Goal: Task Accomplishment & Management: Use online tool/utility

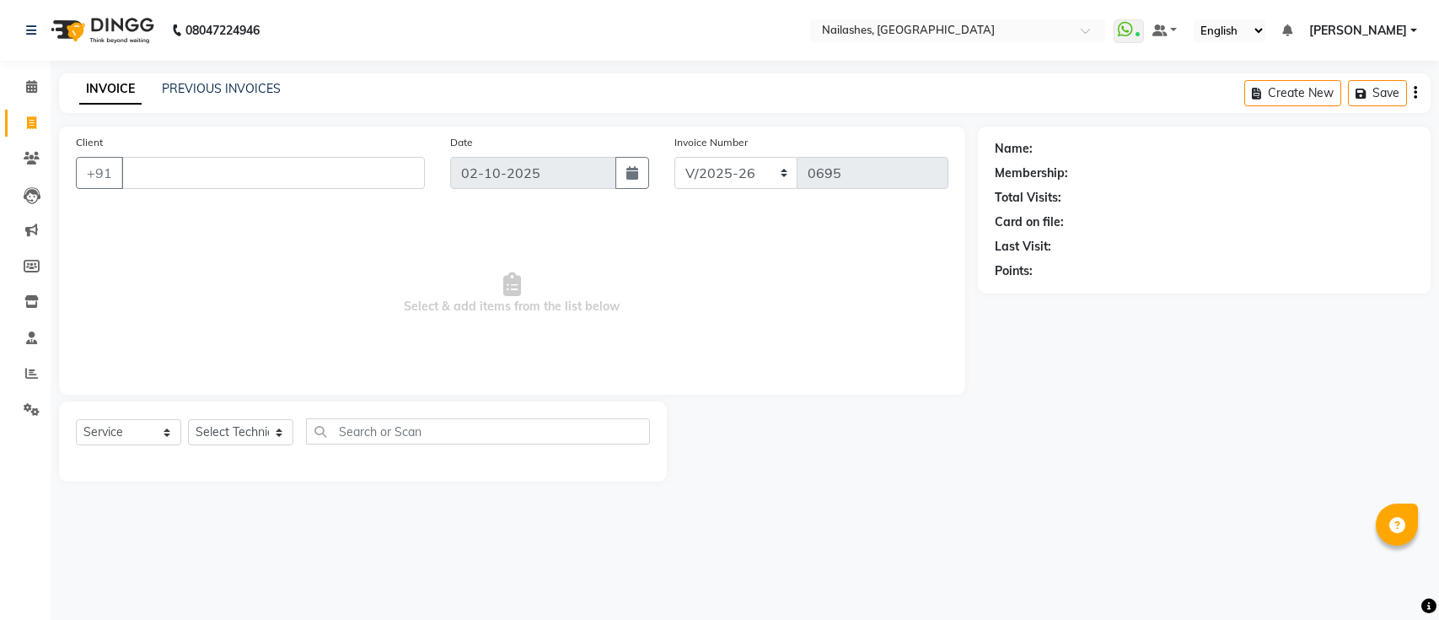
select select "6187"
select select "service"
click at [38, 90] on span at bounding box center [32, 87] width 30 height 19
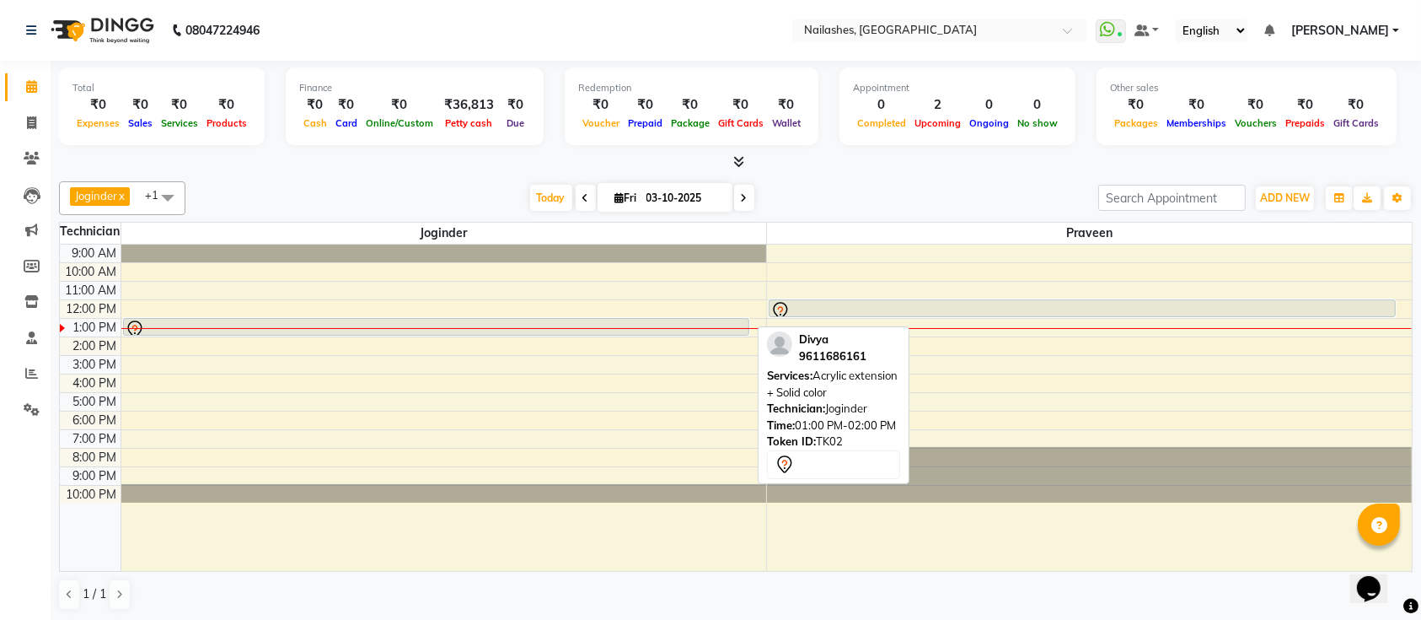
click at [715, 319] on div at bounding box center [437, 329] width 624 height 20
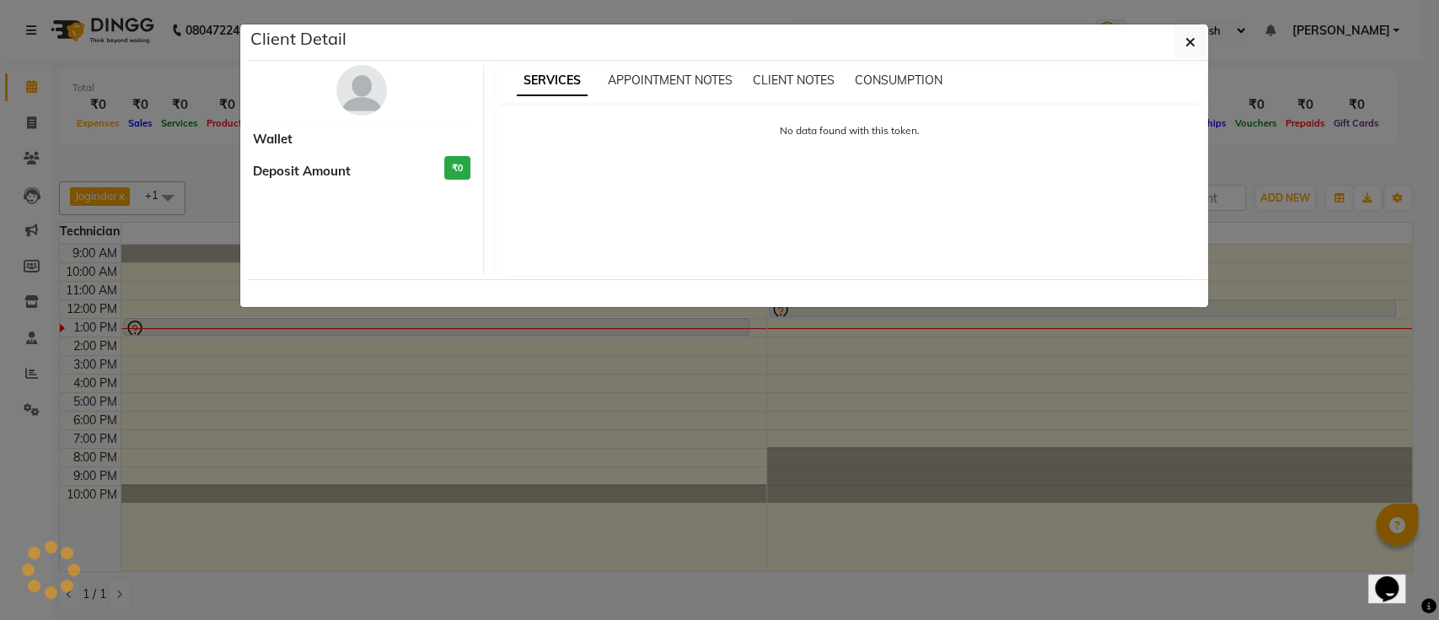
select select "7"
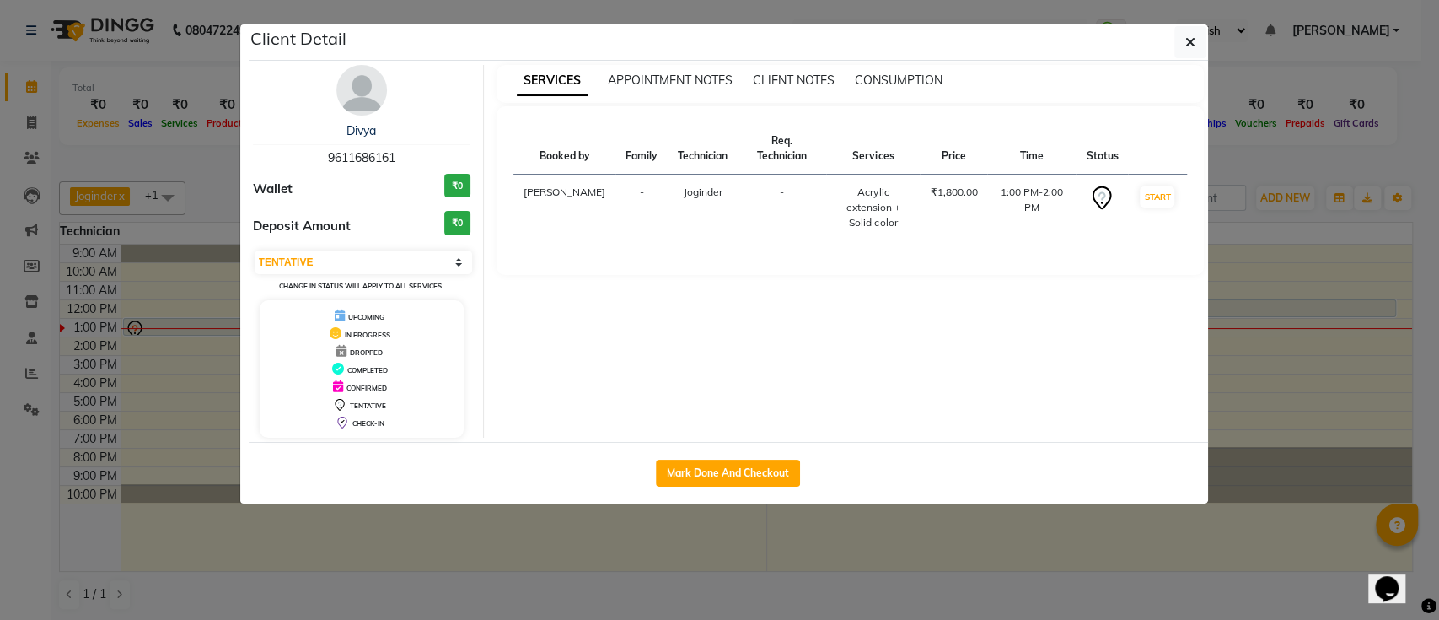
click at [701, 459] on button "Mark Done And Checkout" at bounding box center [728, 472] width 144 height 27
click at [701, 458] on div "Client Detail Divya 9611686161 Wallet ₹0 Deposit Amount ₹0 Select IN SERVICE CO…" at bounding box center [719, 264] width 961 height 480
select select "6187"
select select "service"
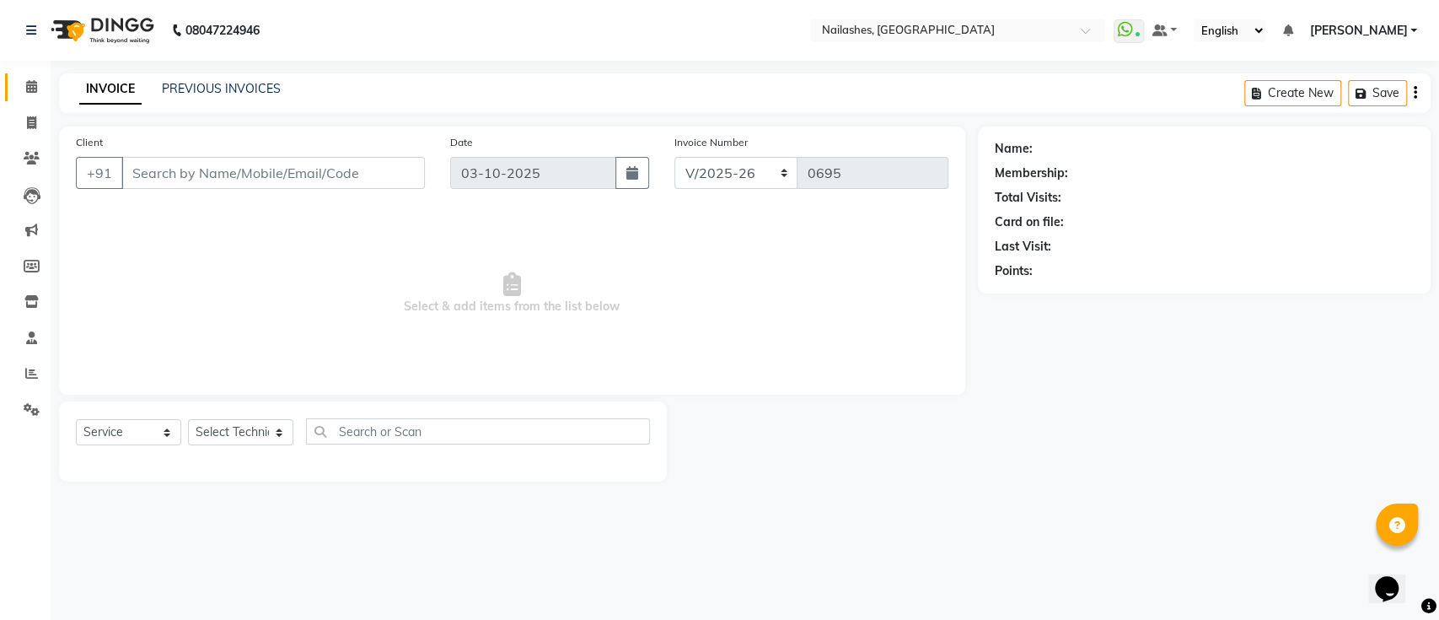
type input "9611686161"
select select "55218"
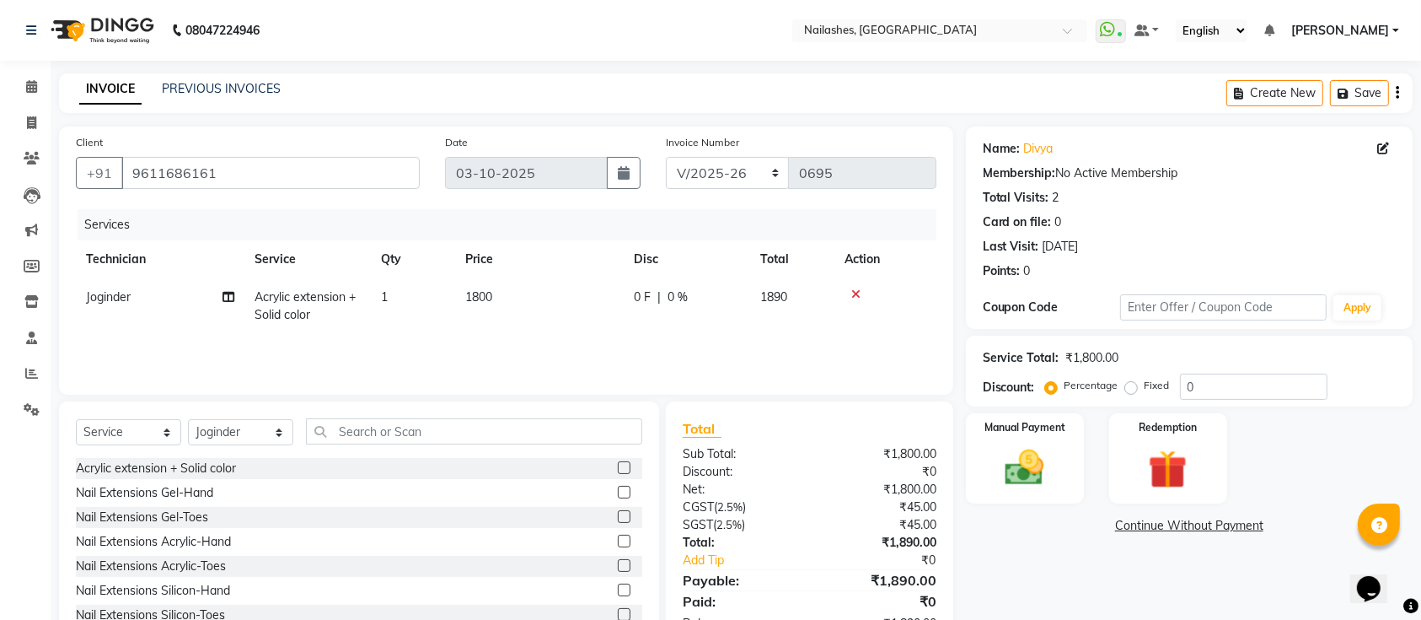
click at [169, 320] on td "Joginder" at bounding box center [160, 306] width 169 height 56
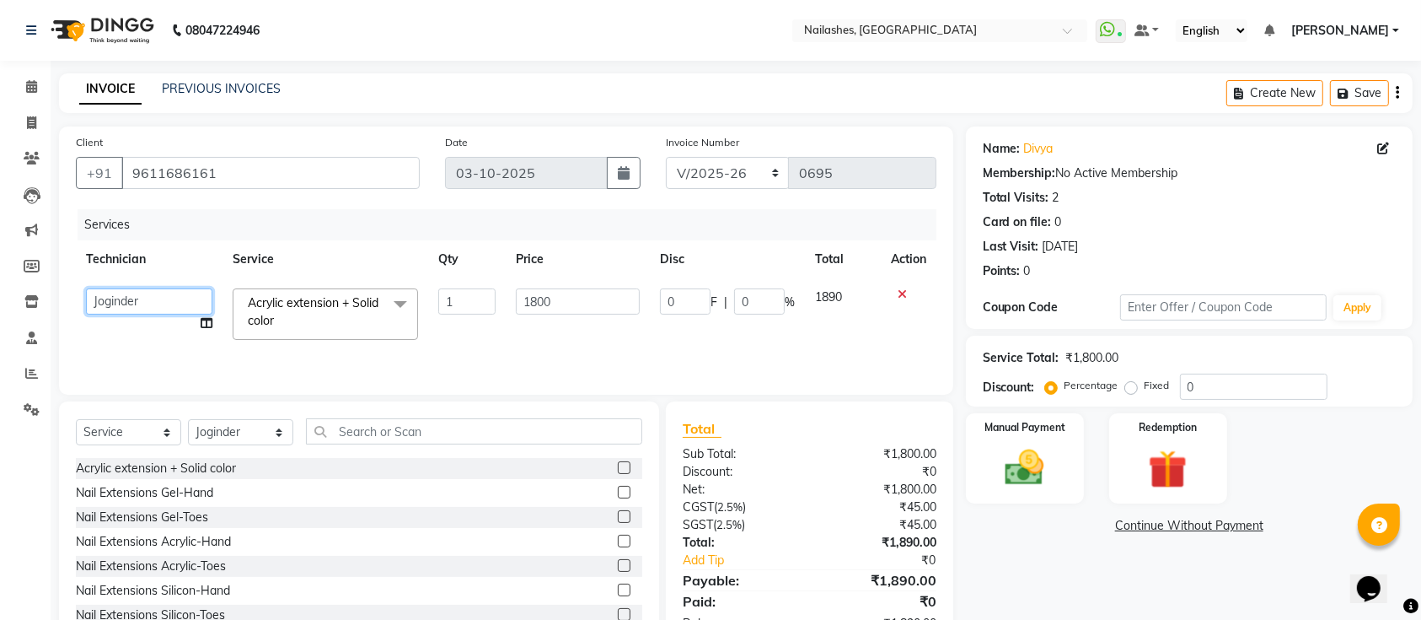
click at [151, 312] on select "Joginder [PERSON_NAME] Manager [PERSON_NAME] Tapas [PERSON_NAME]" at bounding box center [149, 301] width 126 height 26
select select "45596"
click at [600, 304] on input "1800" at bounding box center [578, 301] width 124 height 26
type input "1700"
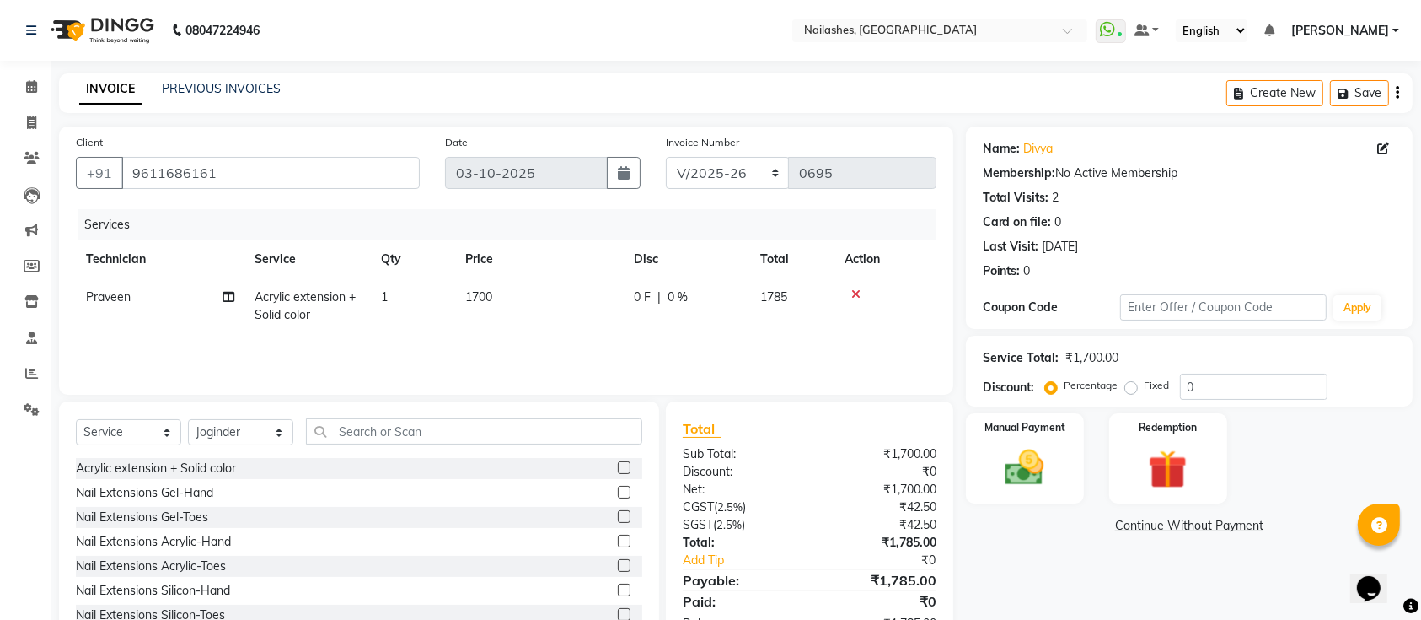
click at [570, 382] on div "Client [PHONE_NUMBER] Date [DATE] Invoice Number BTH/2025-26 RED/2025-26 V/2025…" at bounding box center [506, 260] width 894 height 268
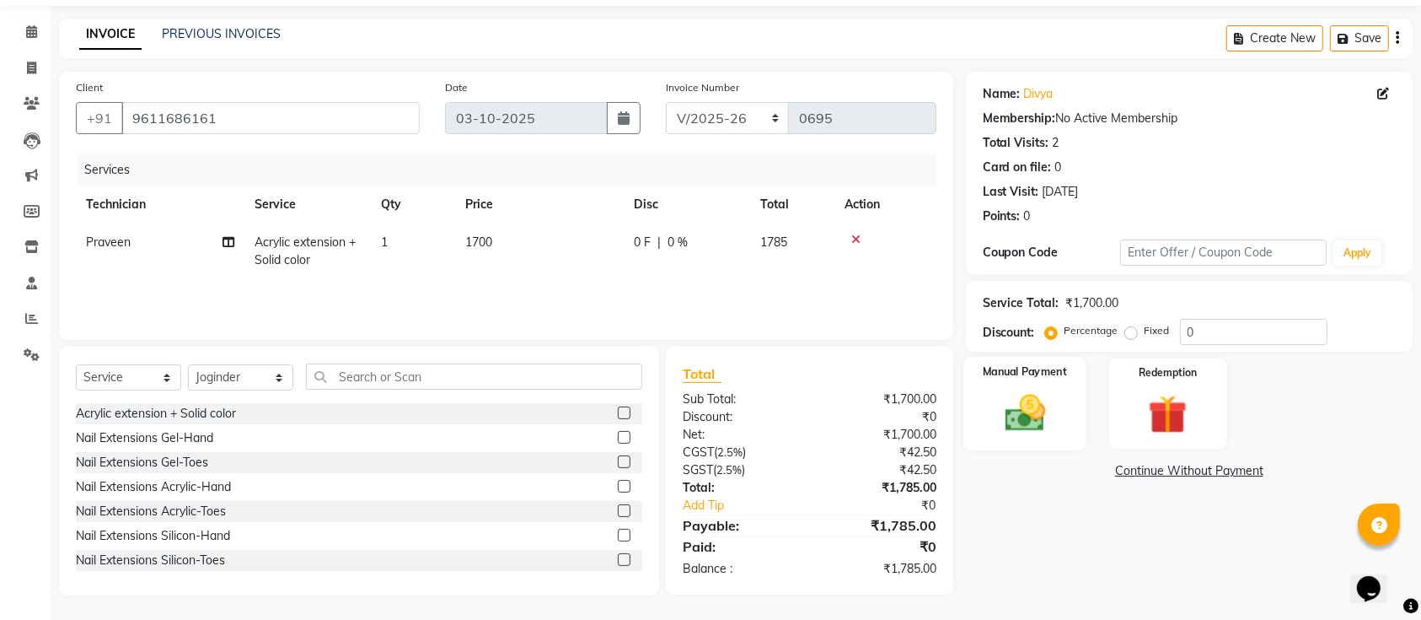
click at [1017, 405] on img at bounding box center [1025, 412] width 66 height 46
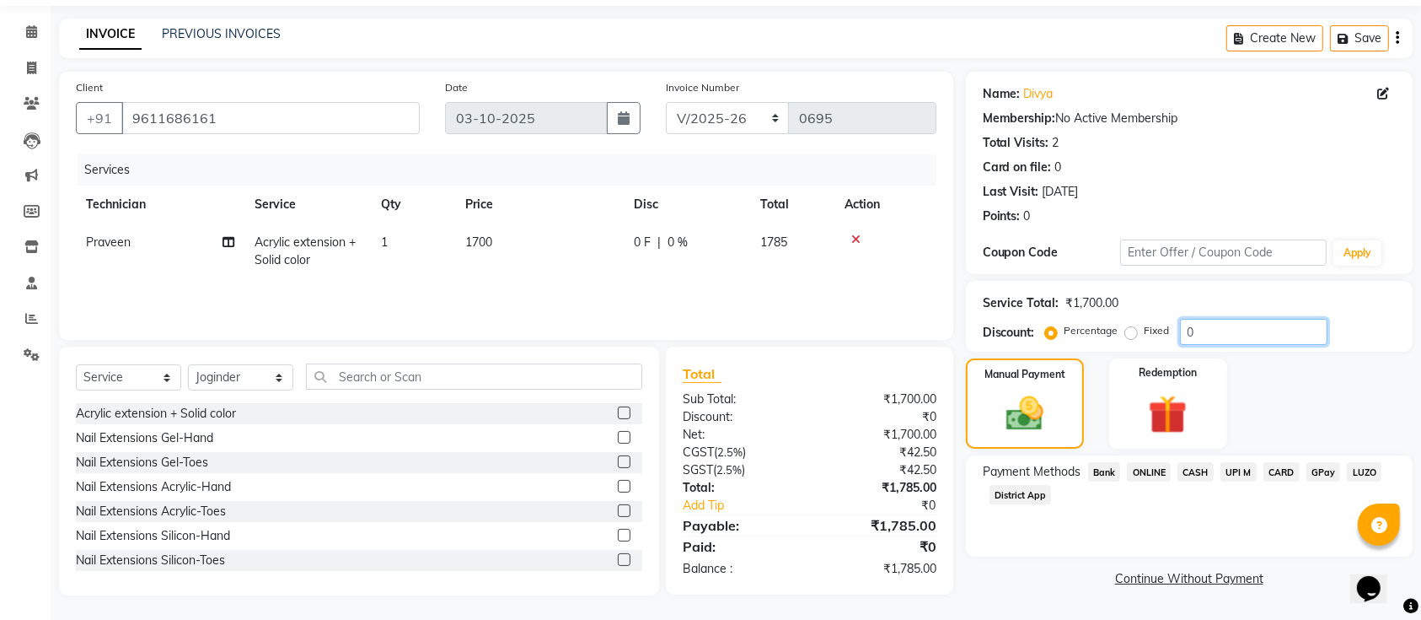
click at [1241, 319] on input "0" at bounding box center [1254, 332] width 148 height 26
type input "15"
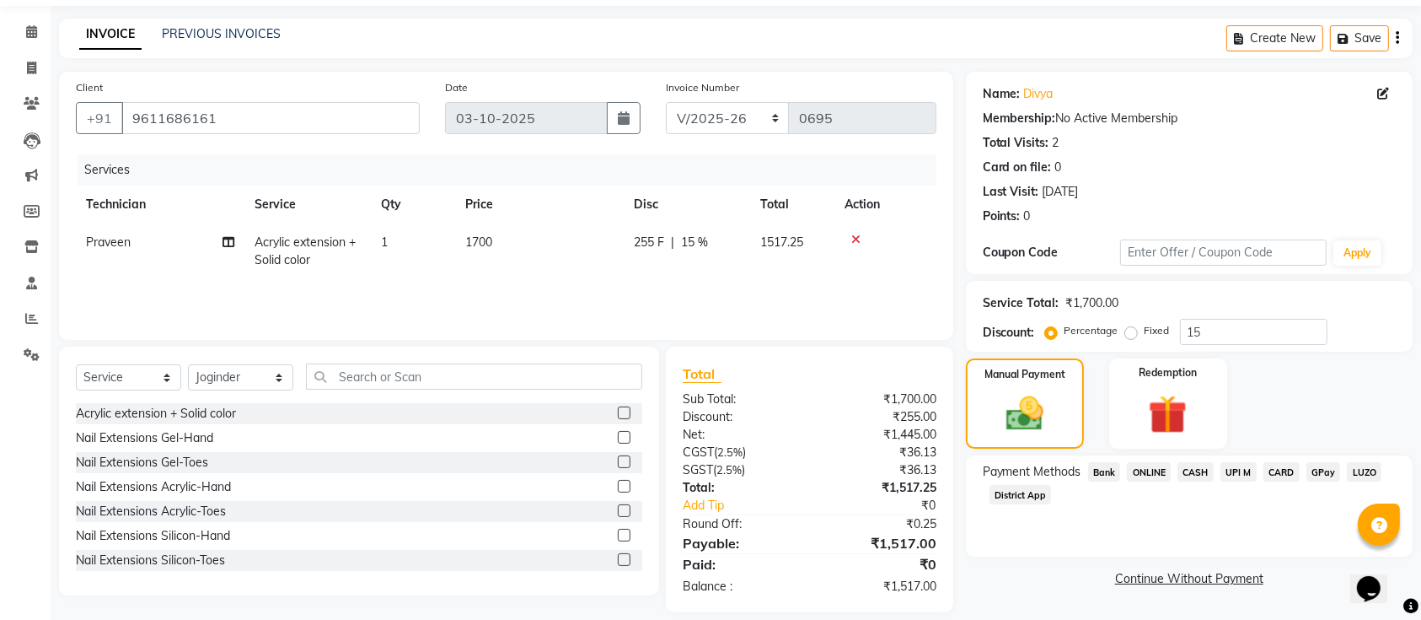
click at [1263, 375] on div "Manual Payment Redemption" at bounding box center [1189, 403] width 472 height 90
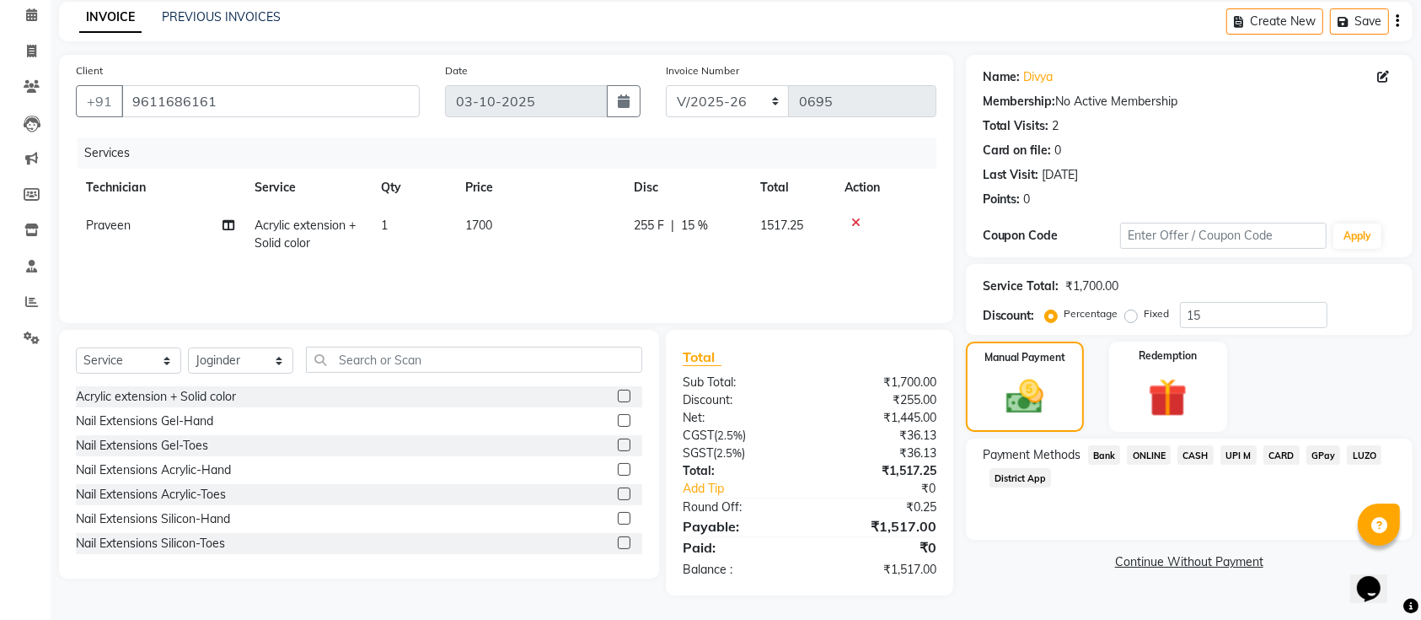
scroll to position [0, 0]
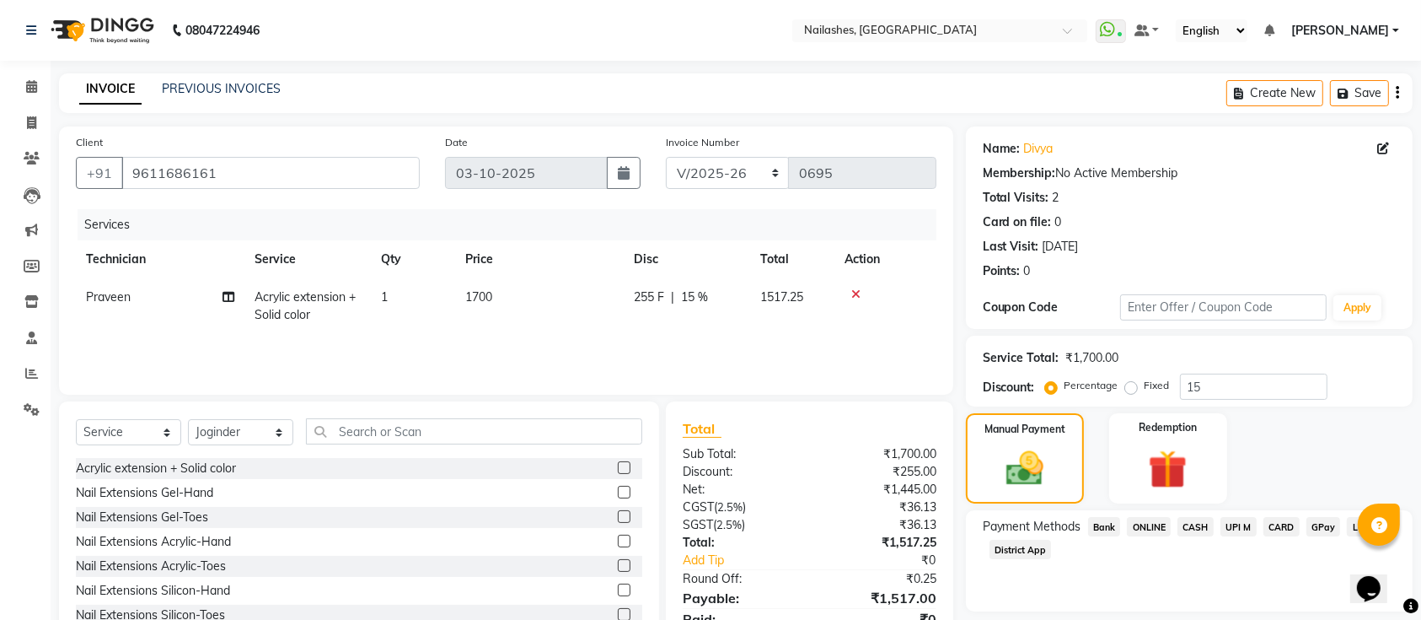
click at [1162, 534] on span "ONLINE" at bounding box center [1149, 526] width 44 height 19
click at [1161, 534] on span "ONLINE" at bounding box center [1149, 526] width 44 height 19
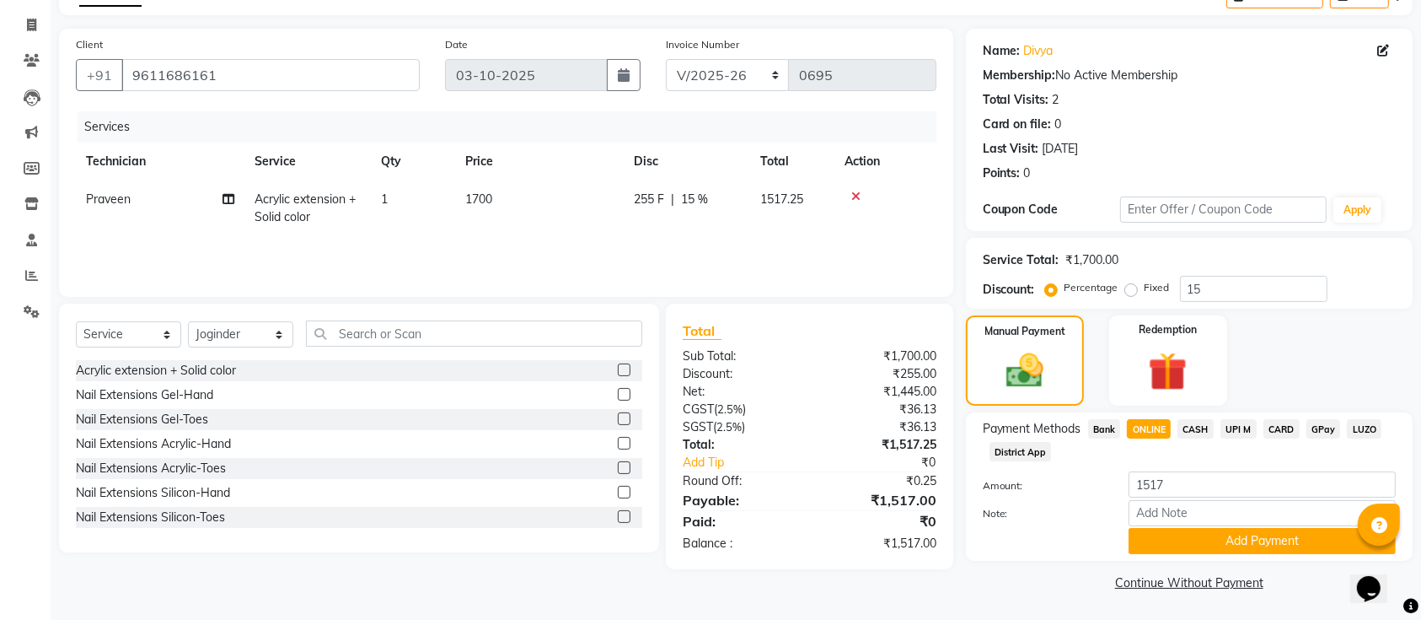
click at [1161, 534] on button "Add Payment" at bounding box center [1262, 541] width 267 height 26
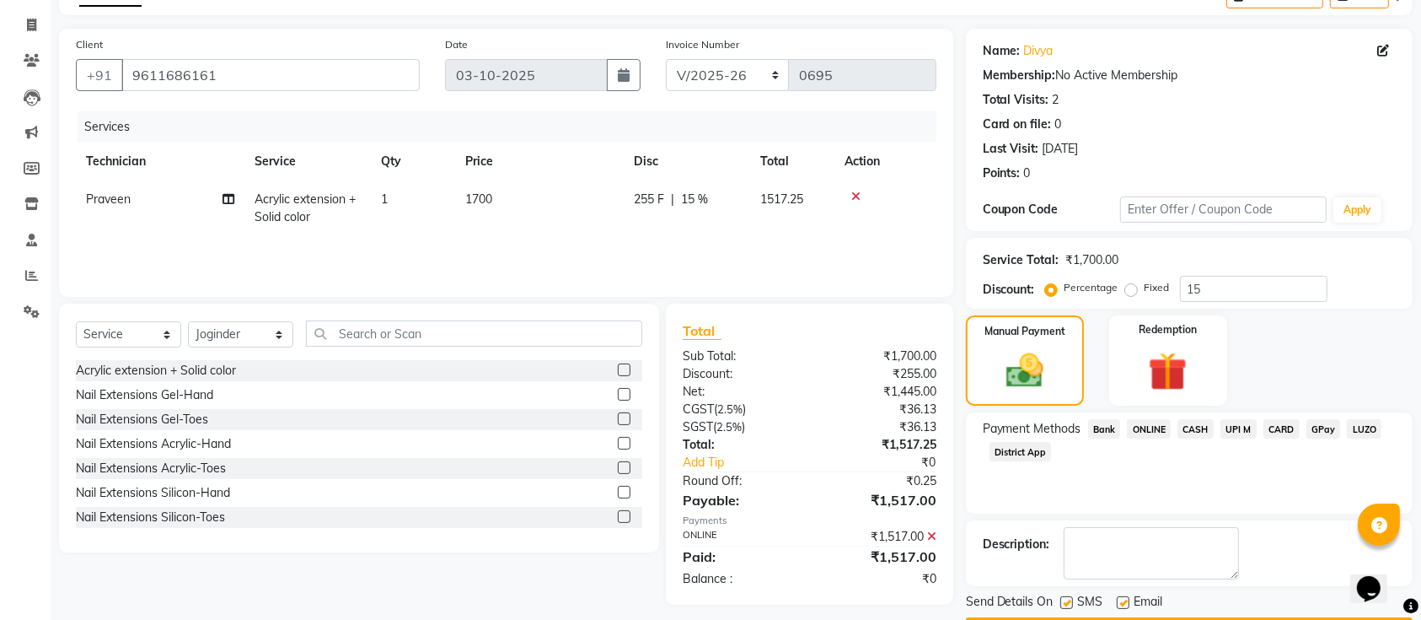
scroll to position [146, 0]
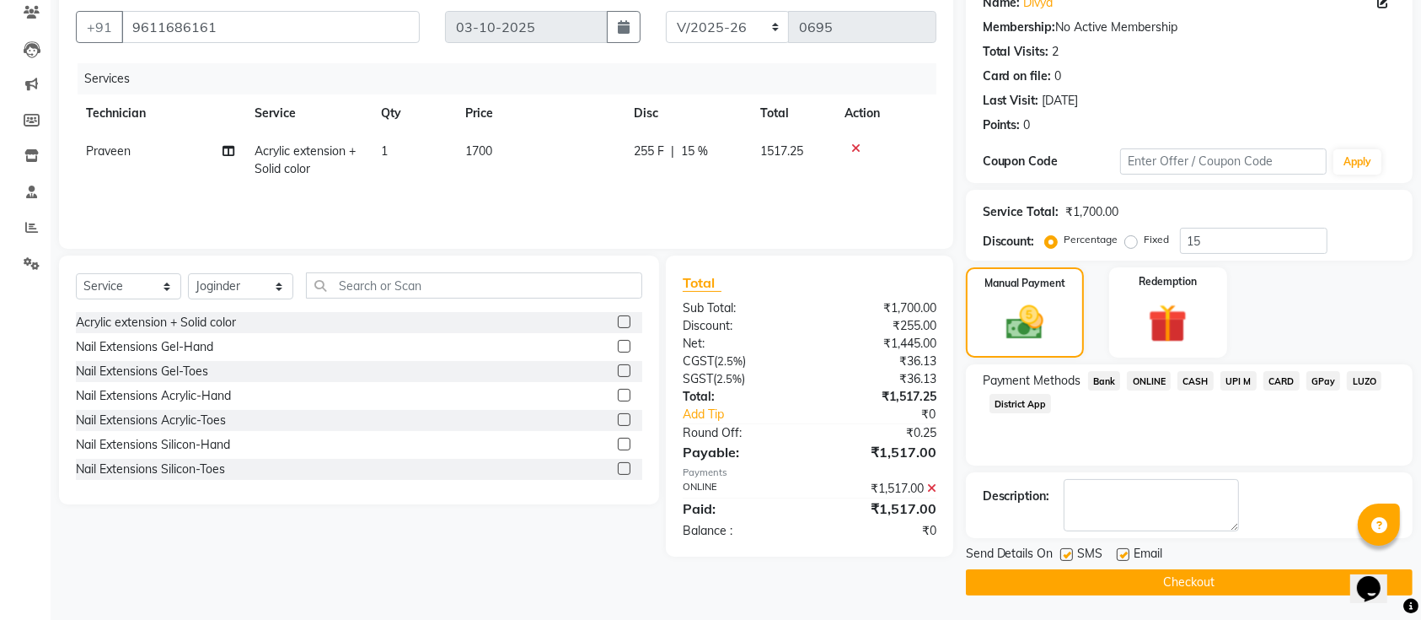
click at [1158, 576] on button "Checkout" at bounding box center [1189, 582] width 447 height 26
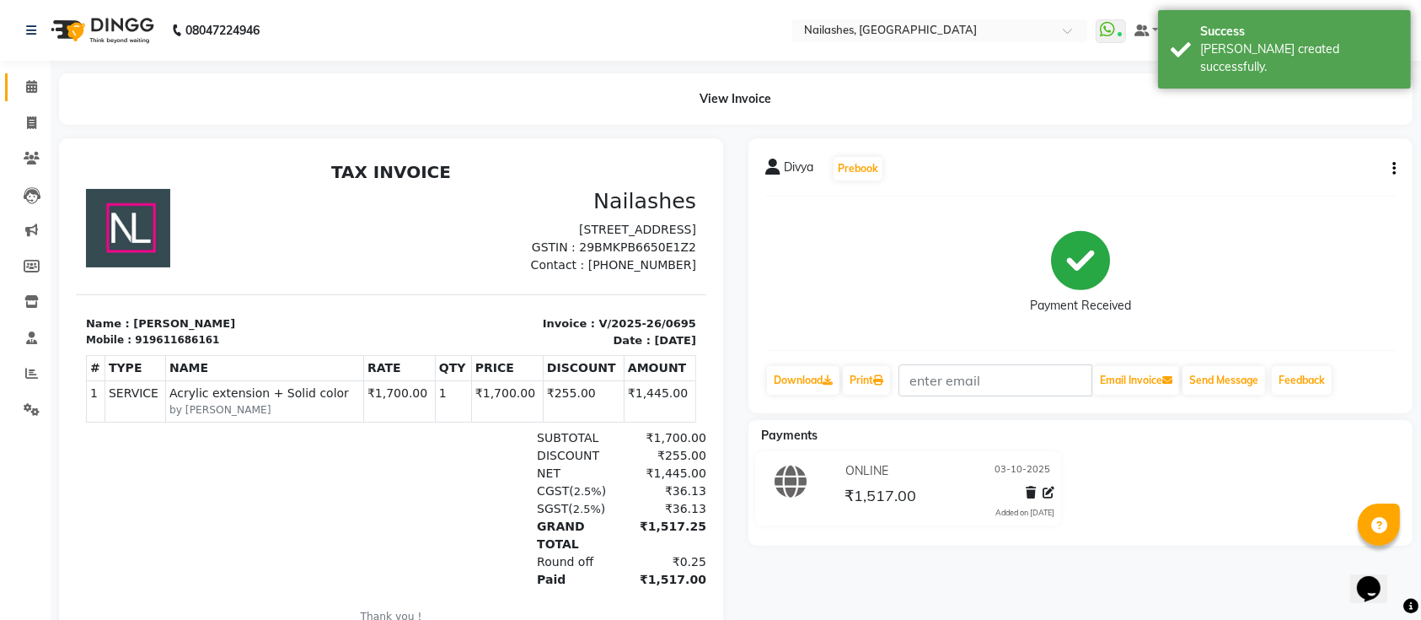
click at [42, 75] on link "Calendar" at bounding box center [25, 87] width 40 height 28
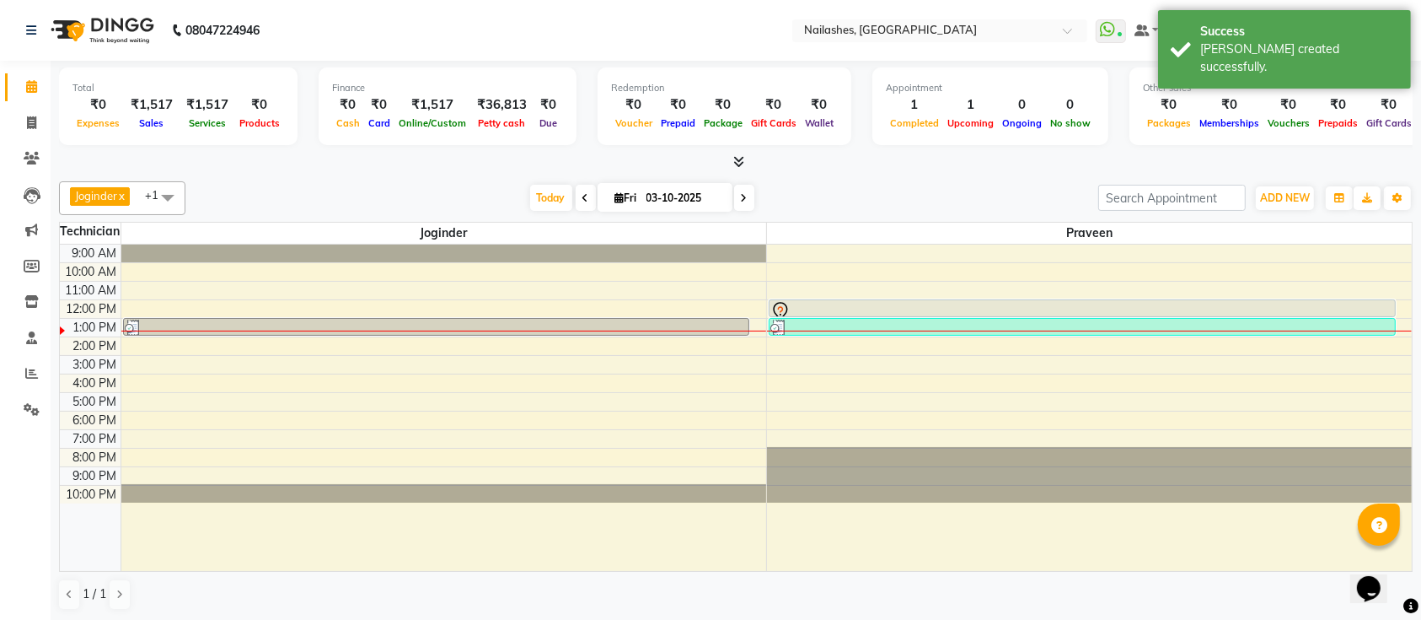
click at [736, 160] on icon at bounding box center [739, 161] width 11 height 13
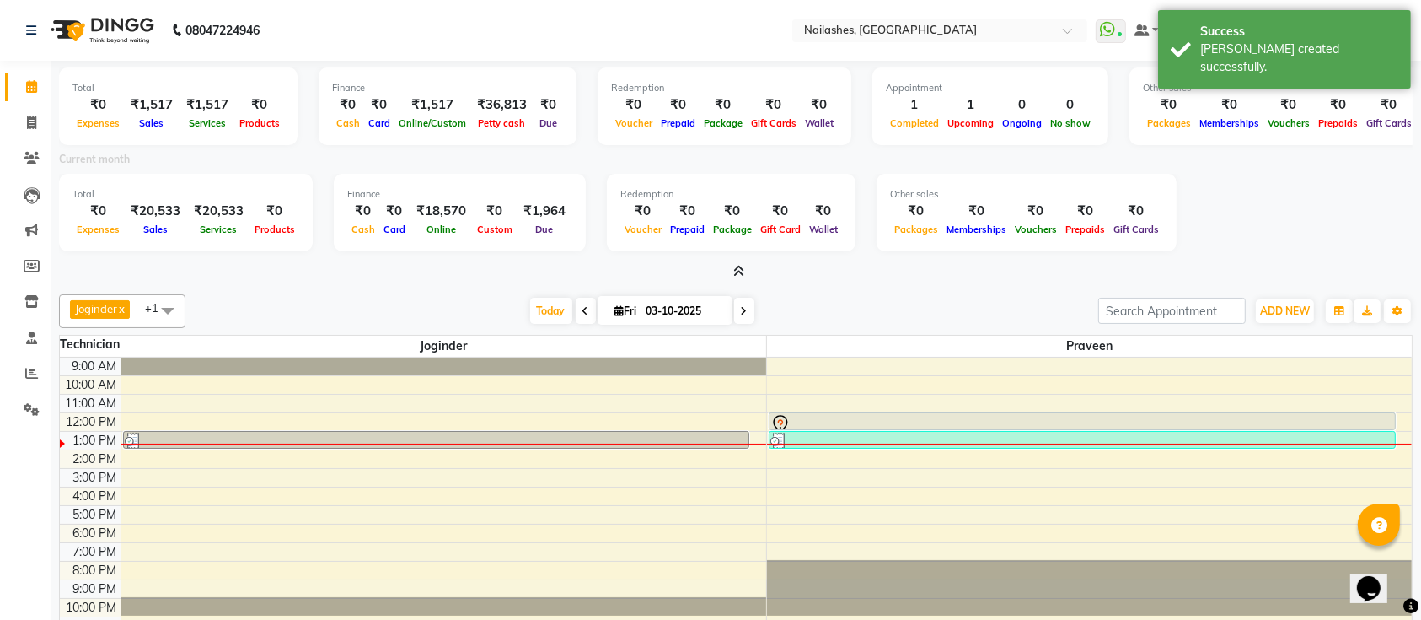
click at [738, 270] on icon at bounding box center [739, 271] width 11 height 13
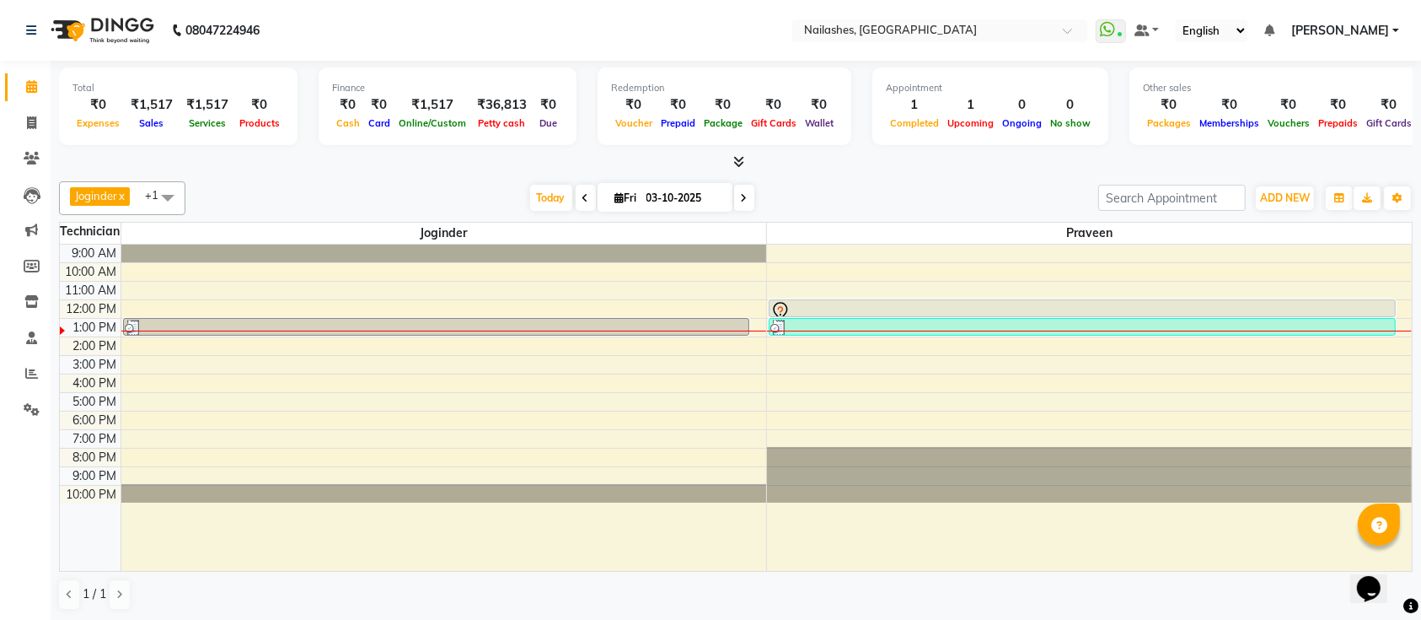
click at [588, 199] on span at bounding box center [586, 198] width 20 height 26
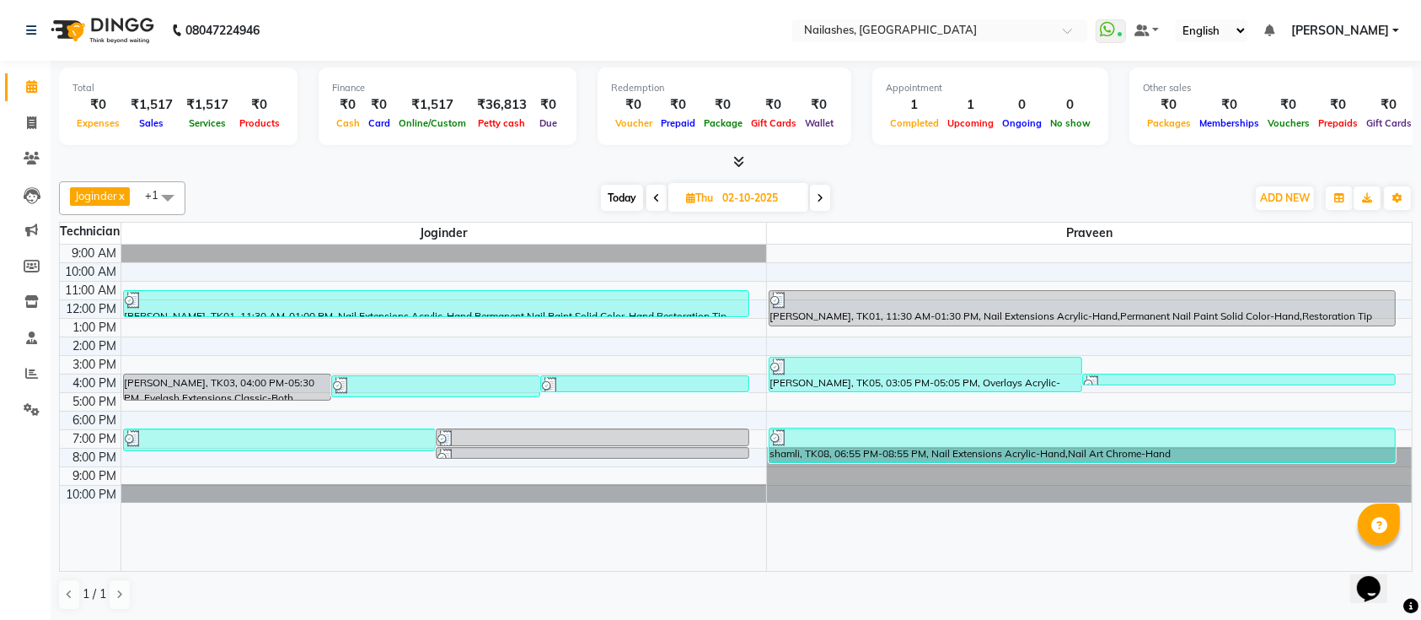
click at [822, 196] on icon at bounding box center [820, 198] width 7 height 10
type input "03-10-2025"
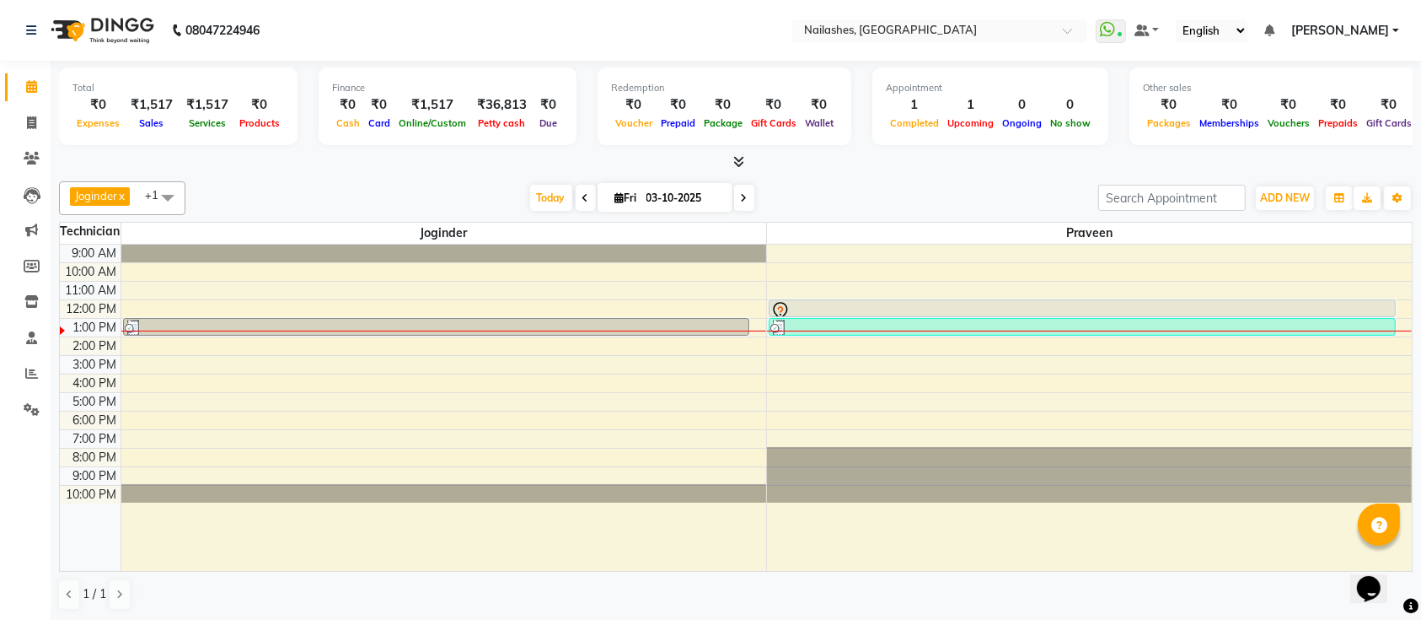
click at [734, 164] on icon at bounding box center [739, 161] width 11 height 13
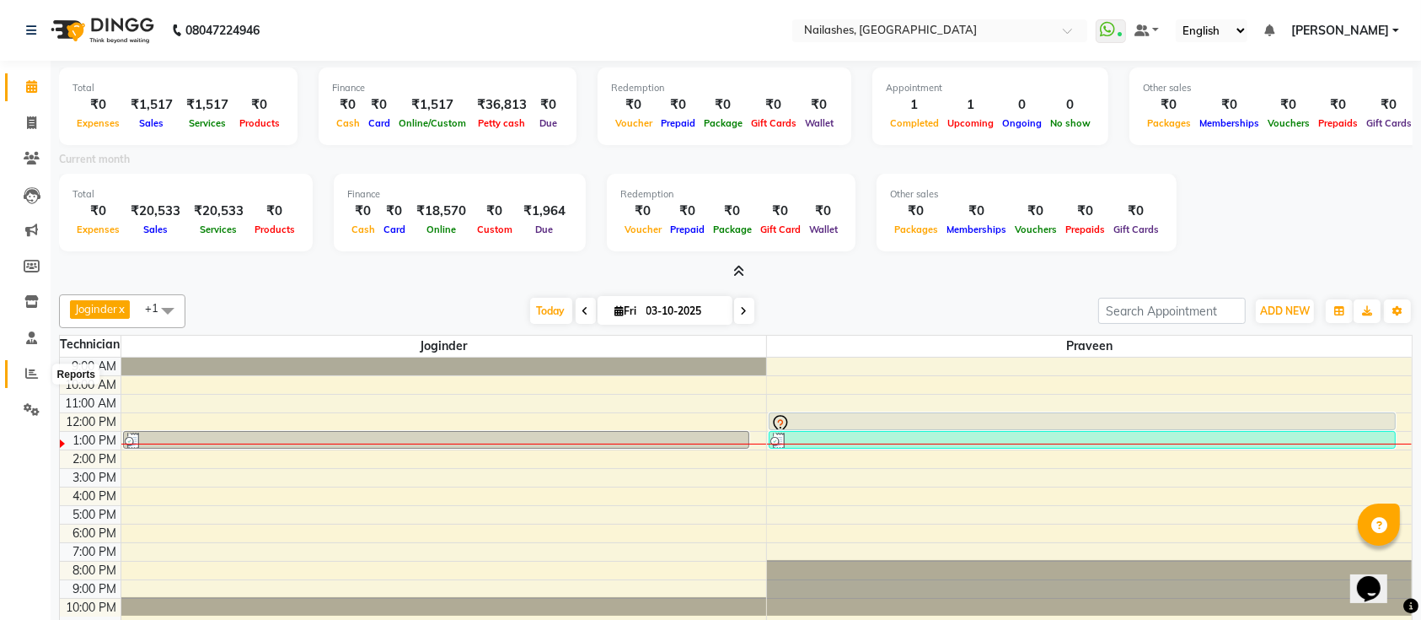
click at [36, 379] on icon at bounding box center [31, 373] width 13 height 13
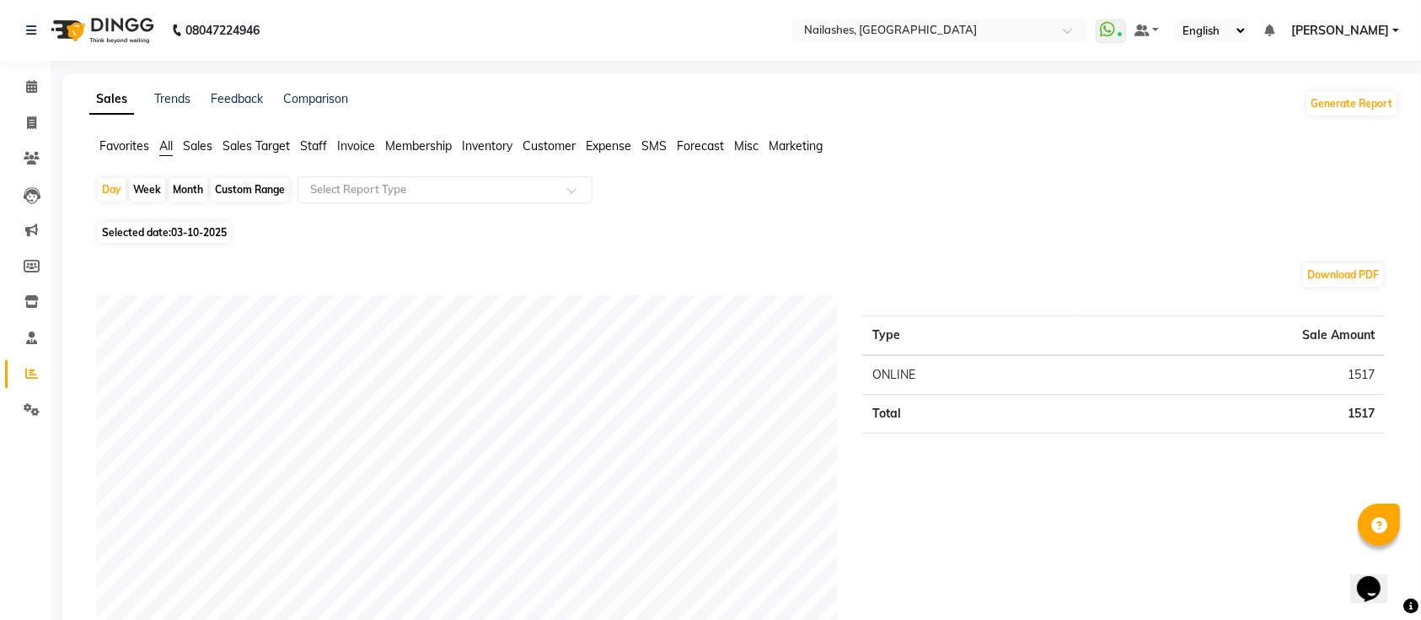
click at [310, 144] on span "Staff" at bounding box center [313, 145] width 27 height 15
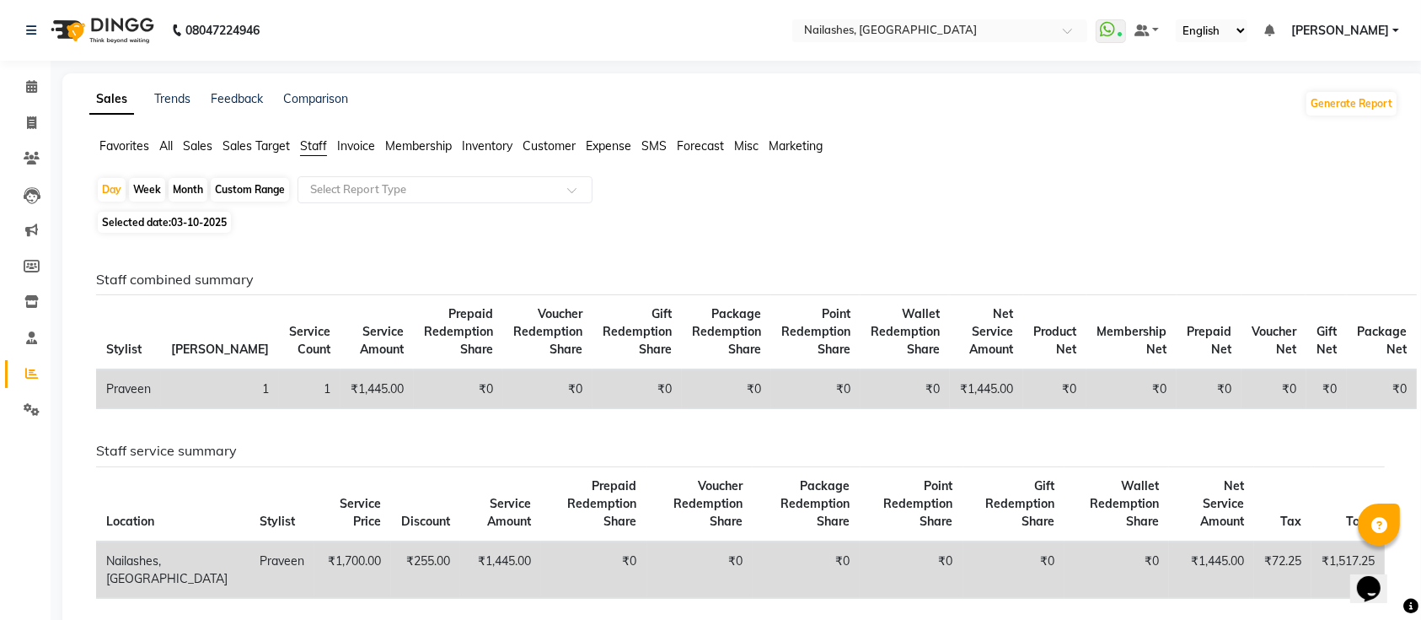
click at [193, 178] on div "Month" at bounding box center [188, 190] width 39 height 24
select select "10"
select select "2025"
click at [190, 200] on div "Month" at bounding box center [188, 190] width 39 height 24
select select "10"
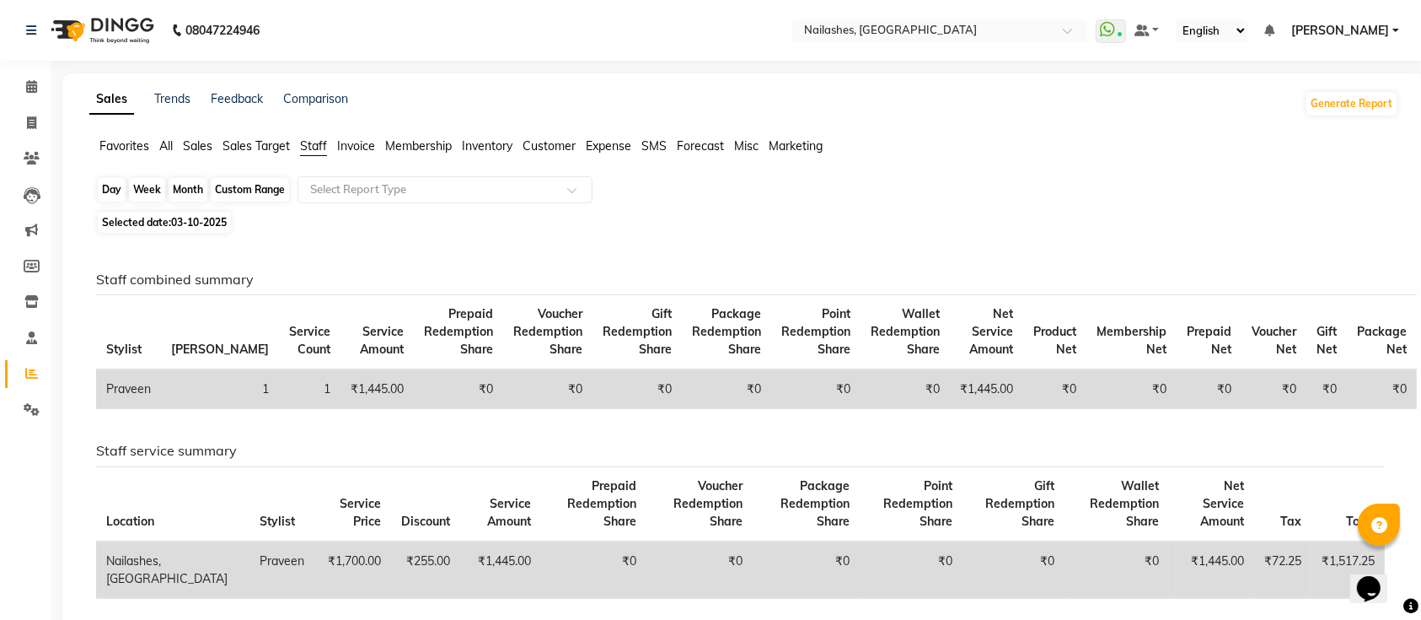
select select "2025"
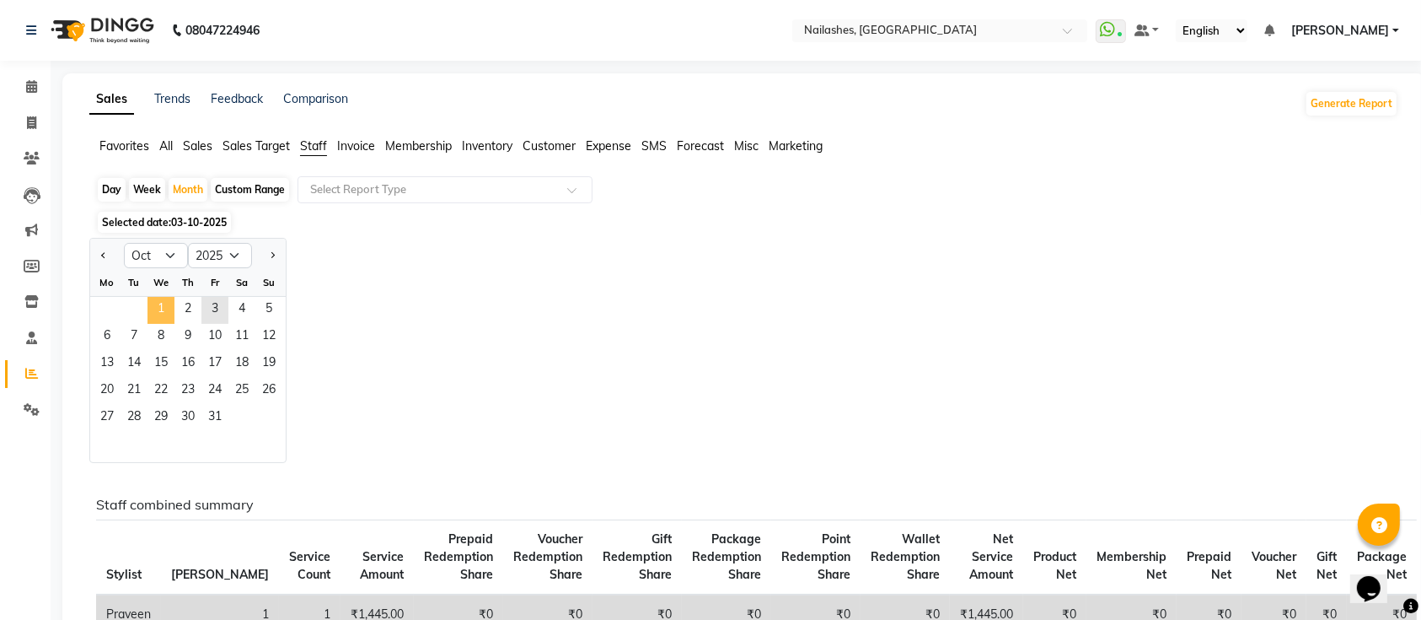
click at [162, 310] on span "1" at bounding box center [161, 310] width 27 height 27
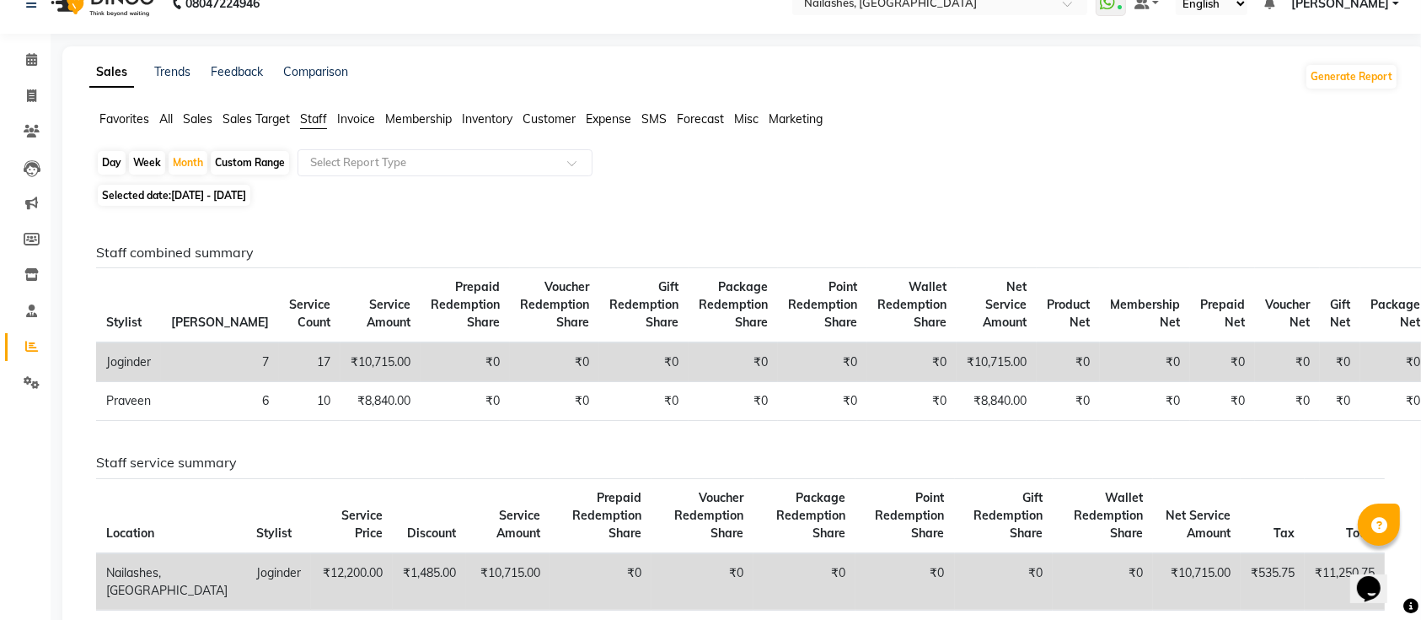
scroll to position [17, 0]
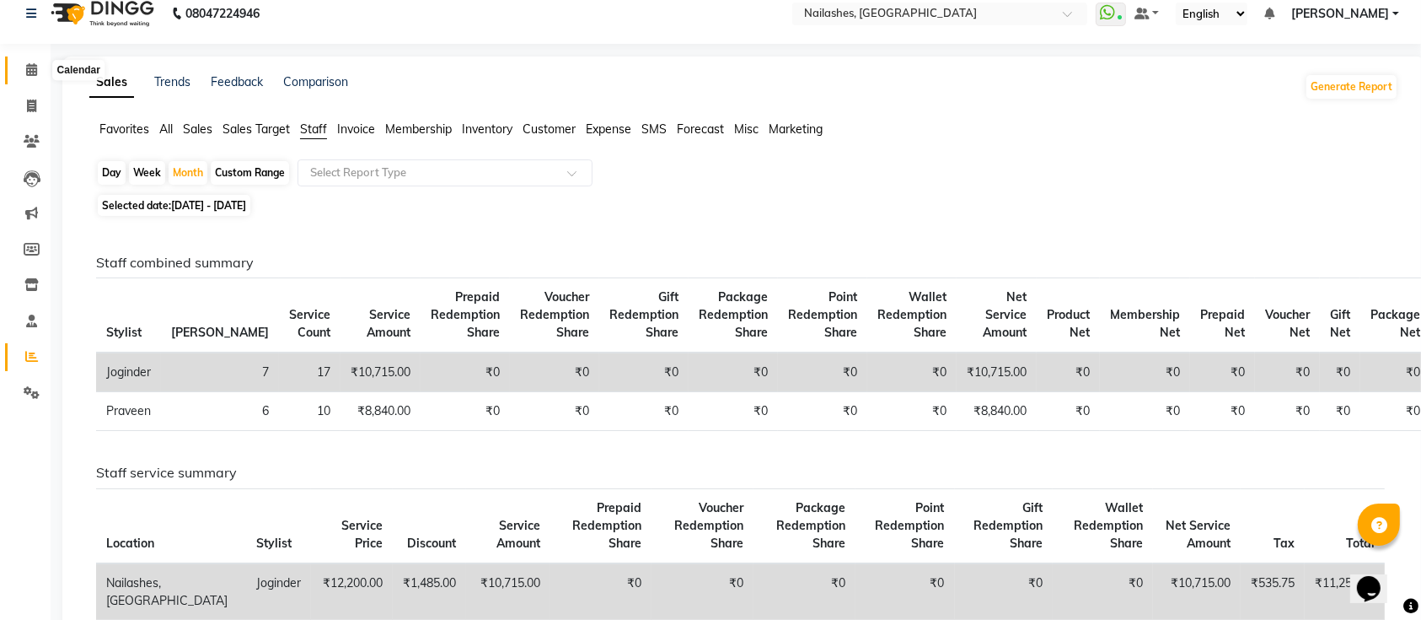
click at [34, 73] on icon at bounding box center [31, 69] width 11 height 13
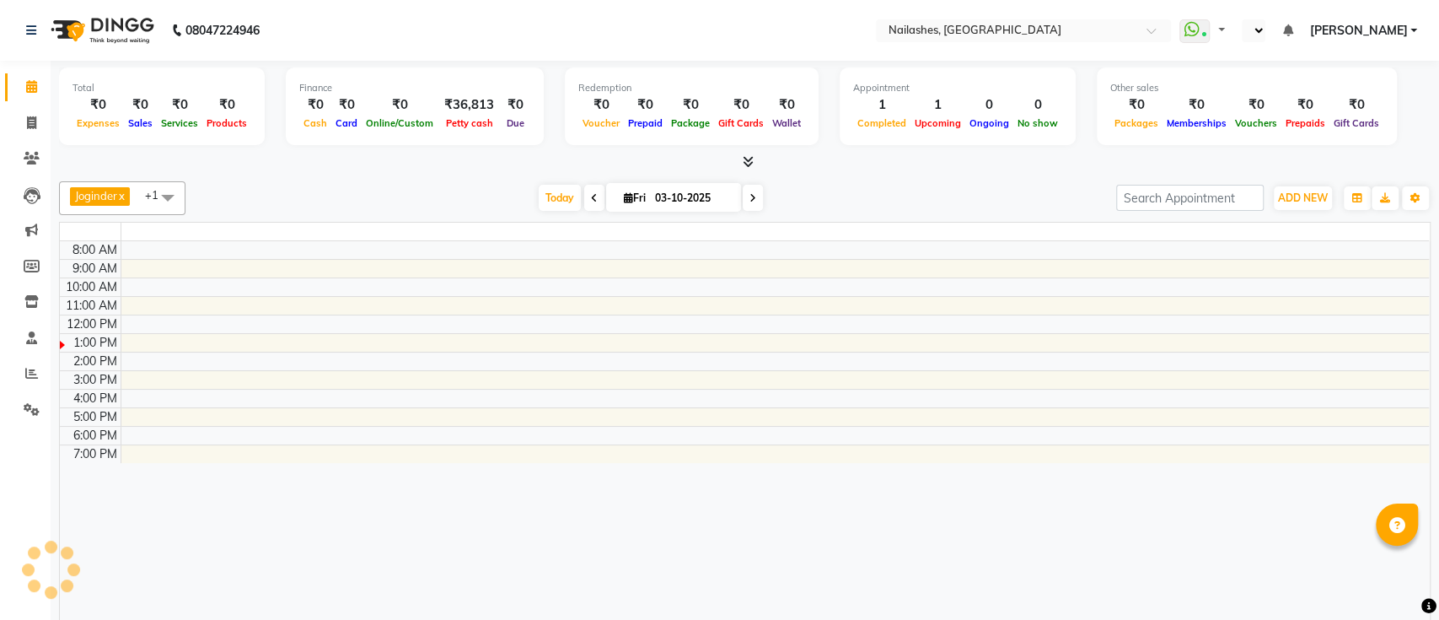
select select "en"
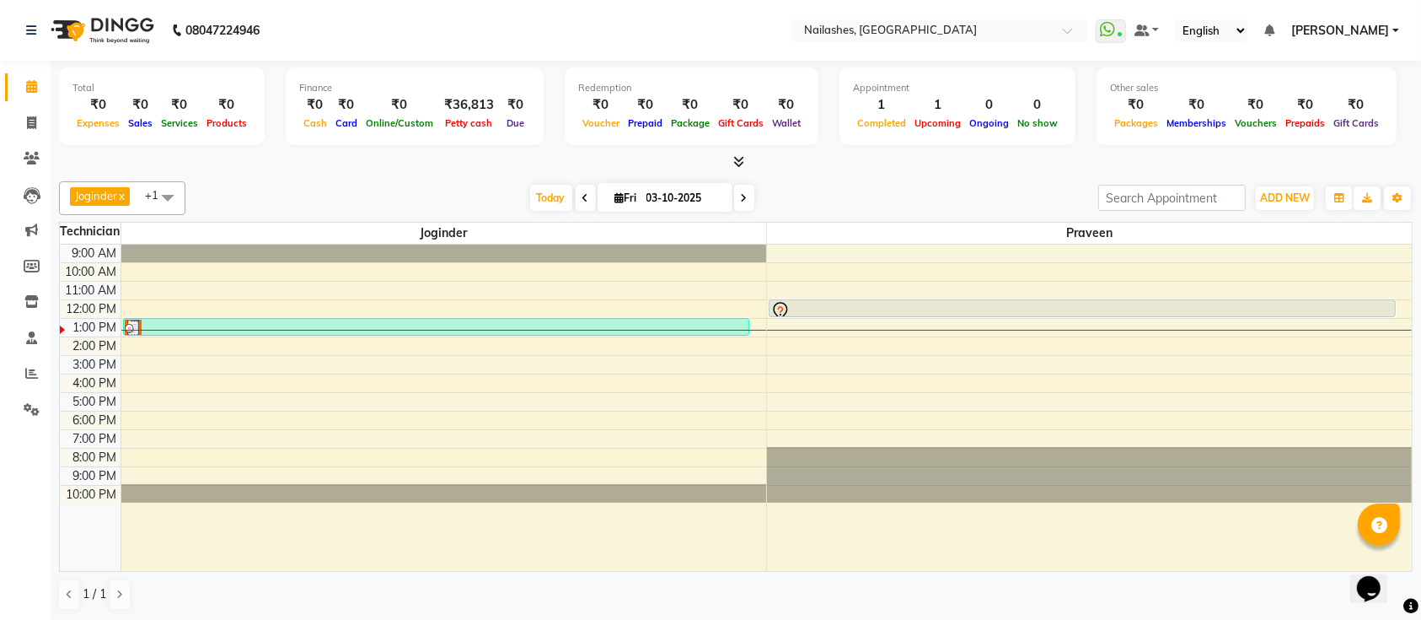
click at [741, 150] on div "Total ₹0 Expenses ₹0 Sales ₹0 Services ₹0 Products Finance ₹0 Cash ₹0 Card ₹0 O…" at bounding box center [736, 116] width 1354 height 110
click at [733, 164] on span at bounding box center [736, 162] width 18 height 18
